Goal: Task Accomplishment & Management: Manage account settings

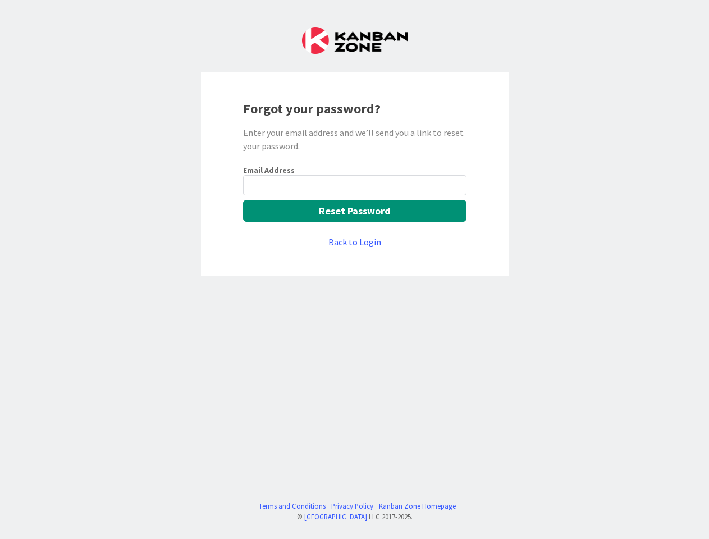
click at [354, 269] on div "Forgot your password? Enter your email address and we’ll send you a link to res…" at bounding box center [355, 174] width 308 height 204
click at [355, 210] on button "Reset Password" at bounding box center [354, 211] width 223 height 22
